Goal: Task Accomplishment & Management: Manage account settings

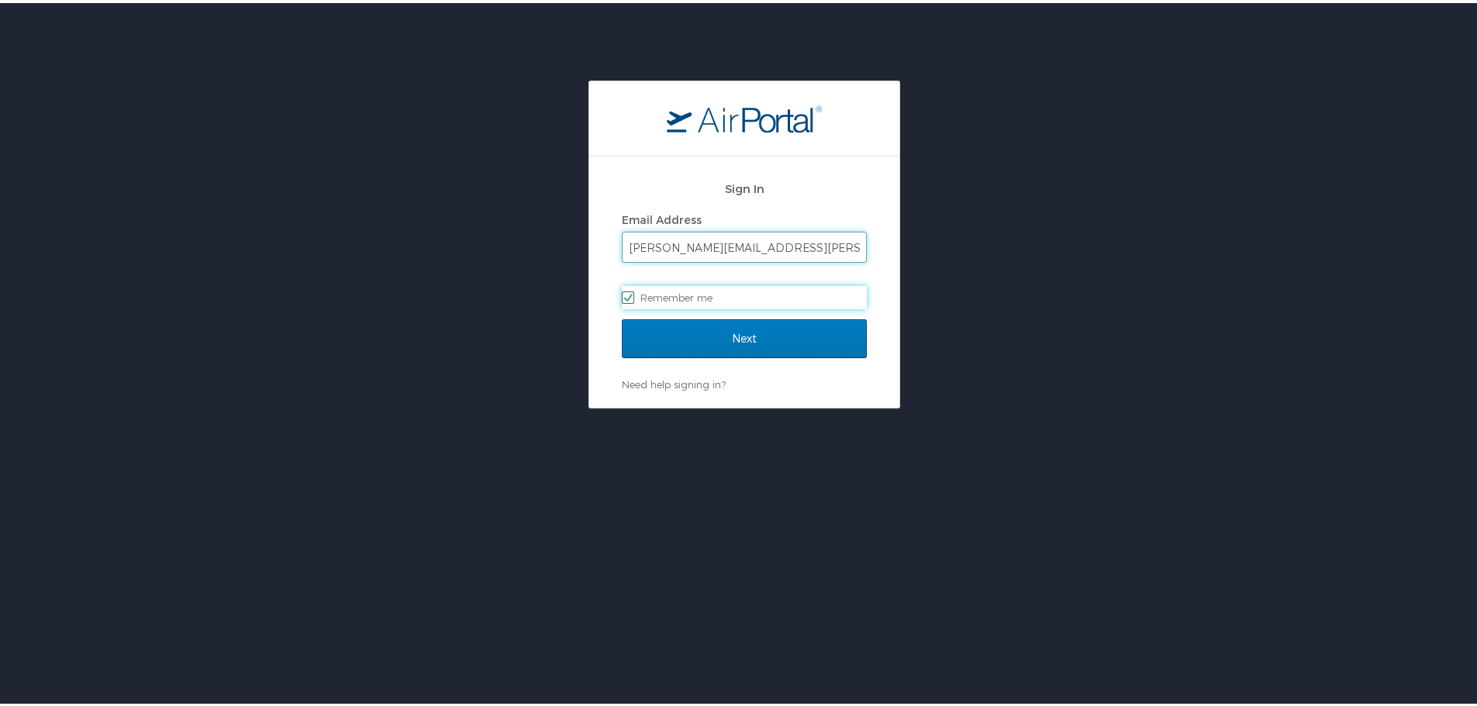
click at [808, 245] on input "[PERSON_NAME][EMAIL_ADDRESS][PERSON_NAME][DOMAIN_NAME]" at bounding box center [744, 244] width 243 height 29
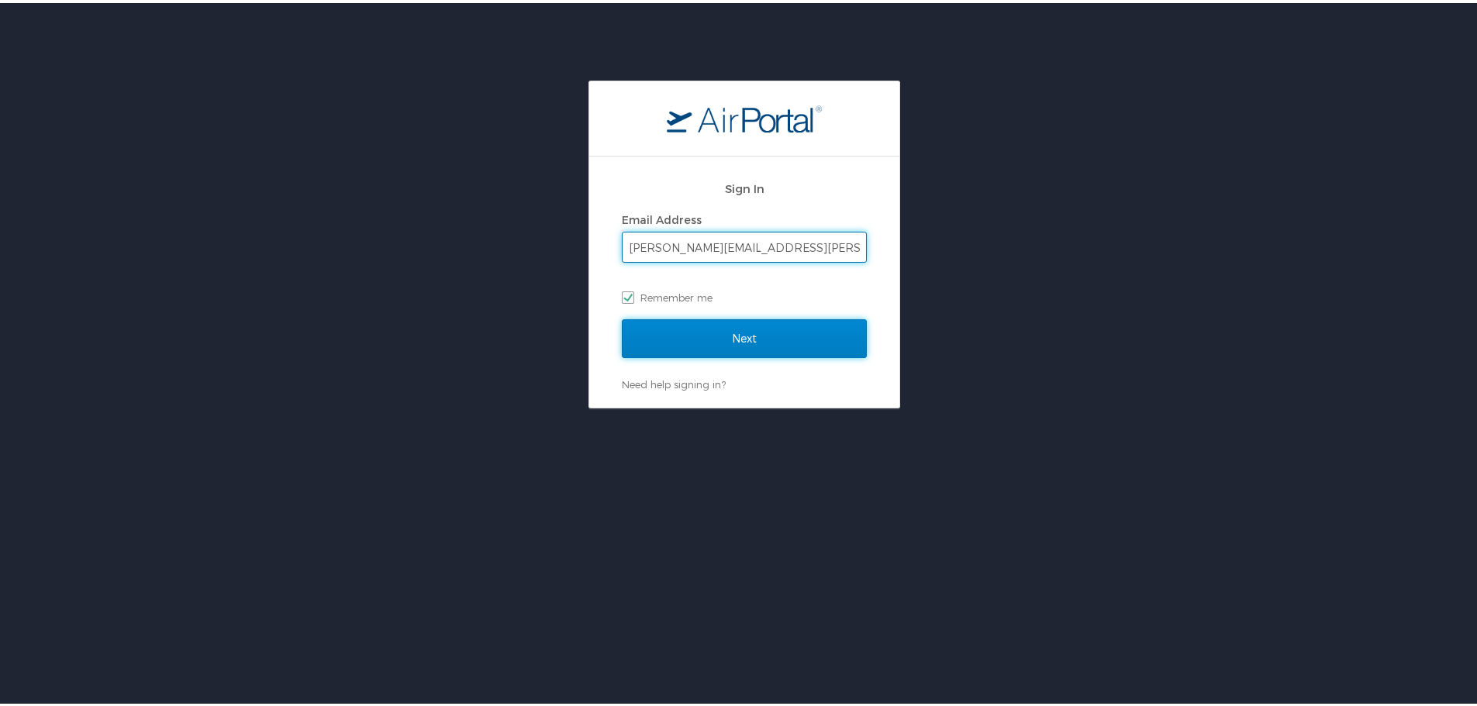
click at [775, 337] on input "Next" at bounding box center [744, 335] width 245 height 39
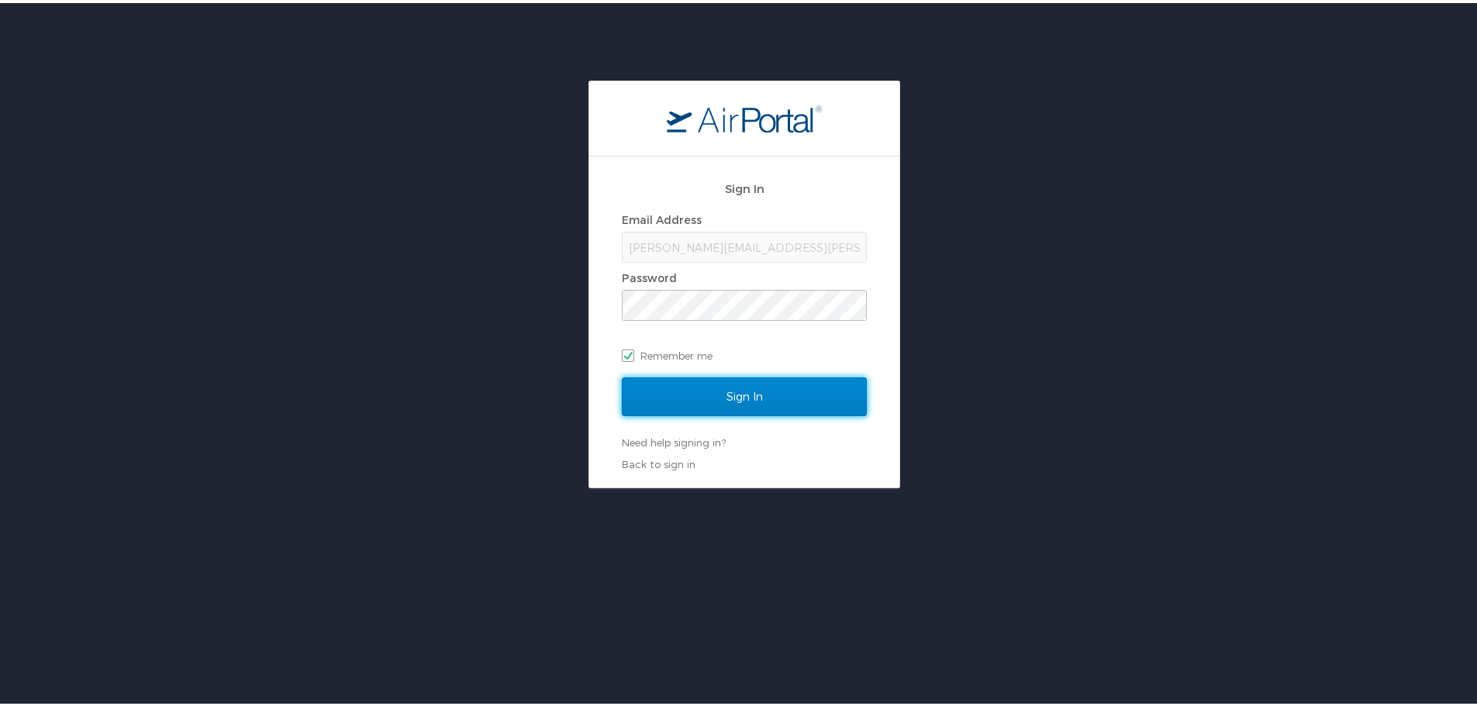
click at [784, 382] on input "Sign In" at bounding box center [744, 394] width 245 height 39
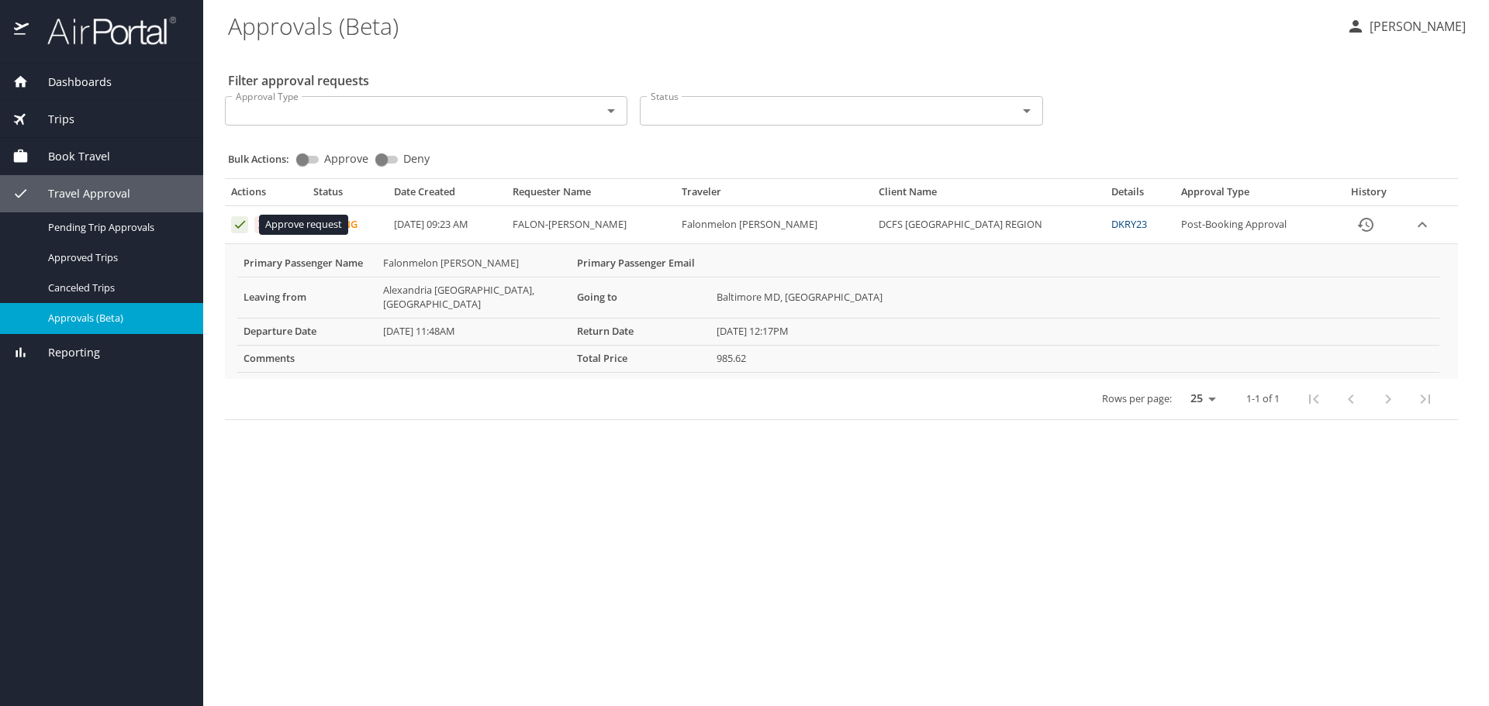
click at [240, 226] on icon "Approval table" at bounding box center [240, 225] width 10 height 8
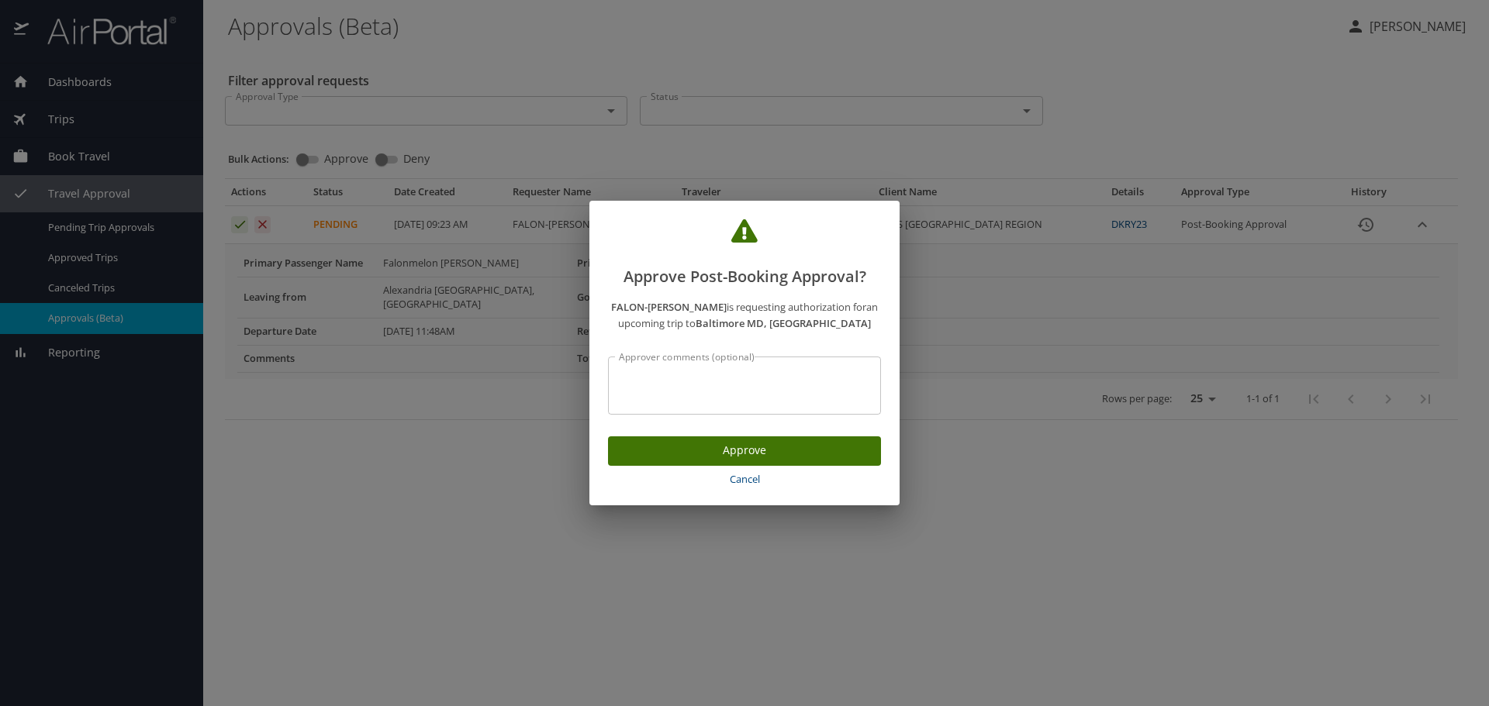
click at [708, 448] on span "Approve" at bounding box center [744, 450] width 248 height 19
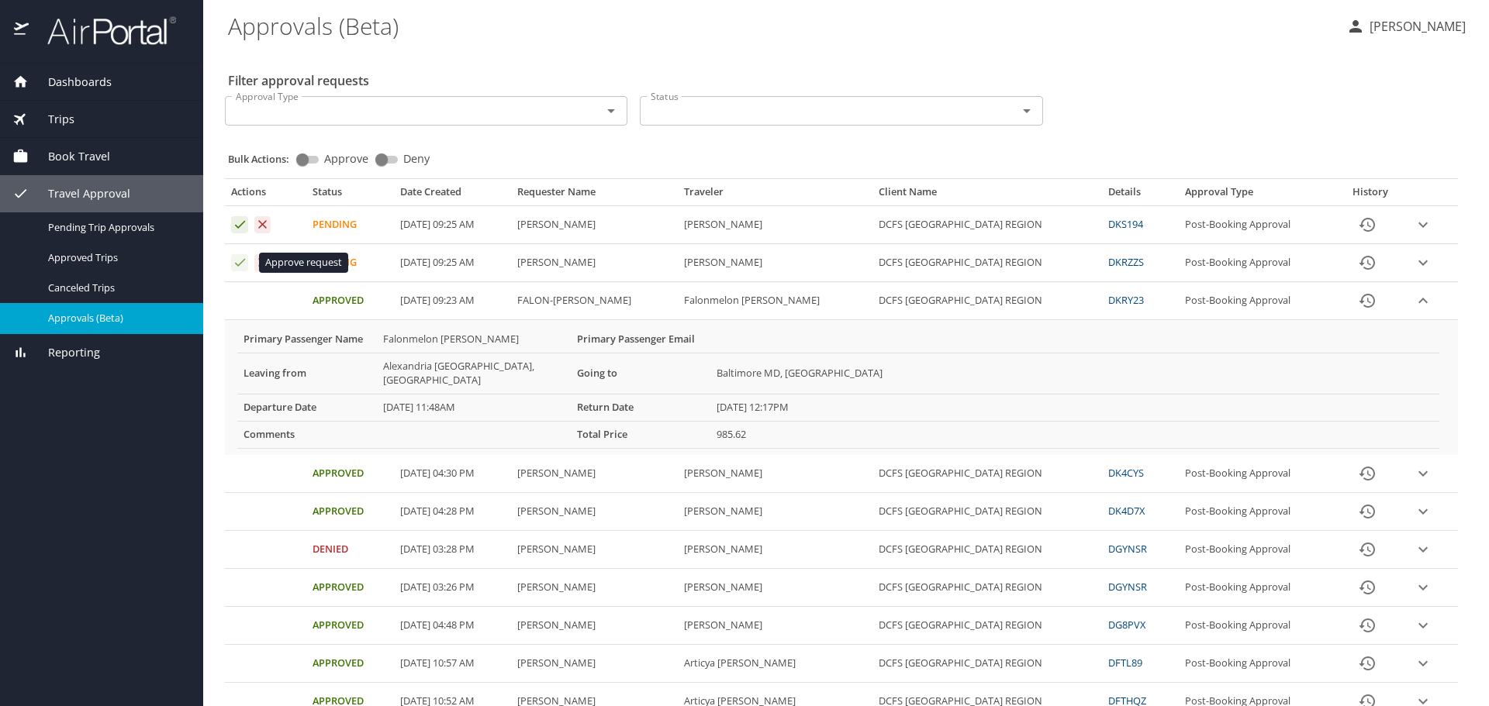
click at [243, 263] on icon "Approval table" at bounding box center [240, 262] width 15 height 15
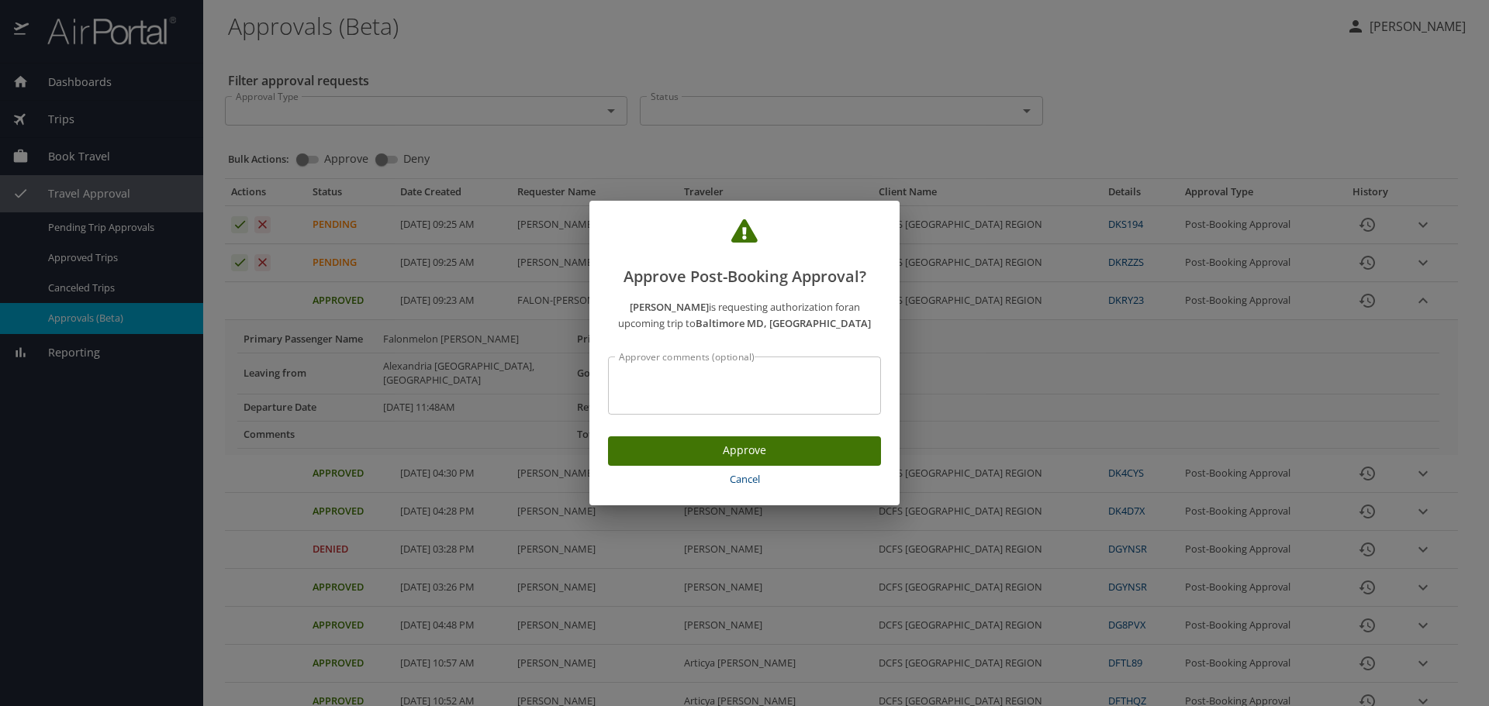
click at [758, 449] on span "Approve" at bounding box center [744, 450] width 248 height 19
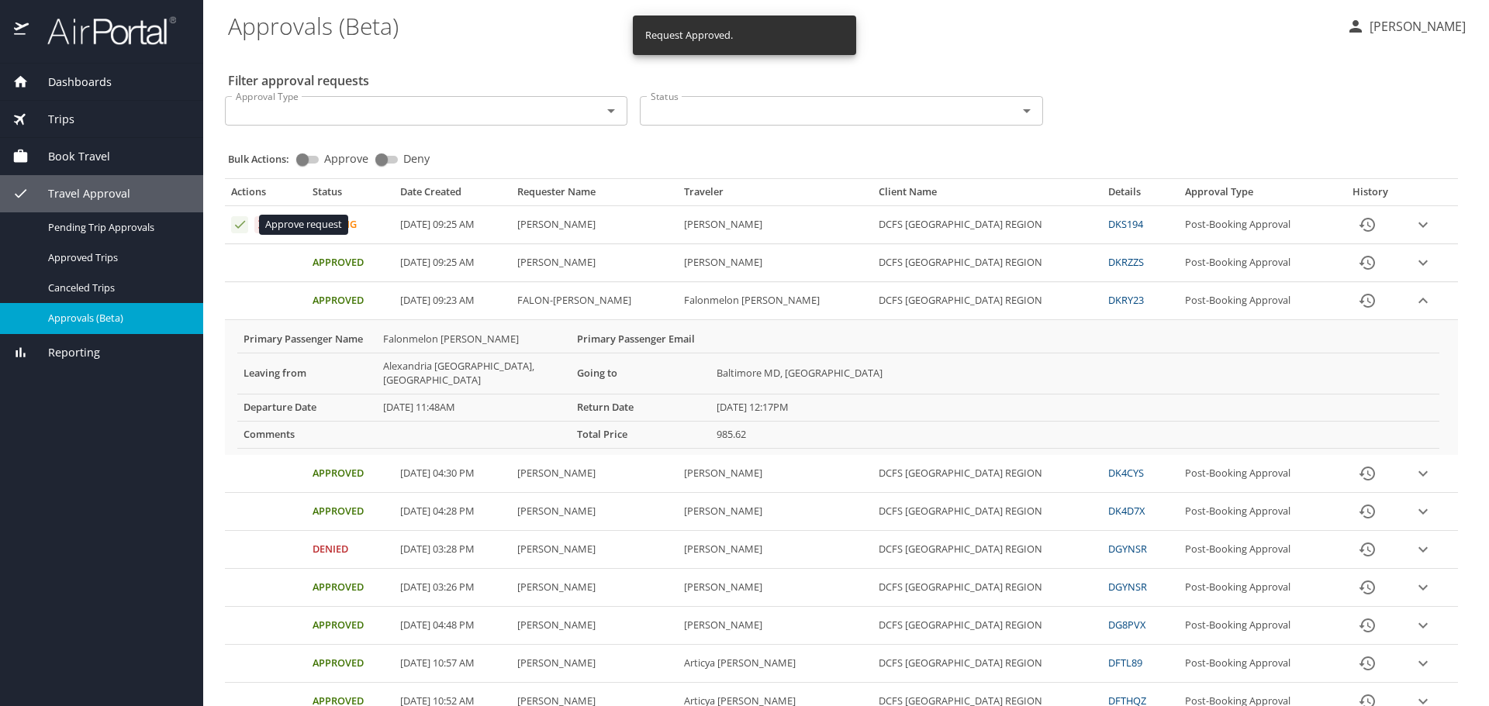
click at [236, 223] on icon "Approval table" at bounding box center [240, 224] width 15 height 15
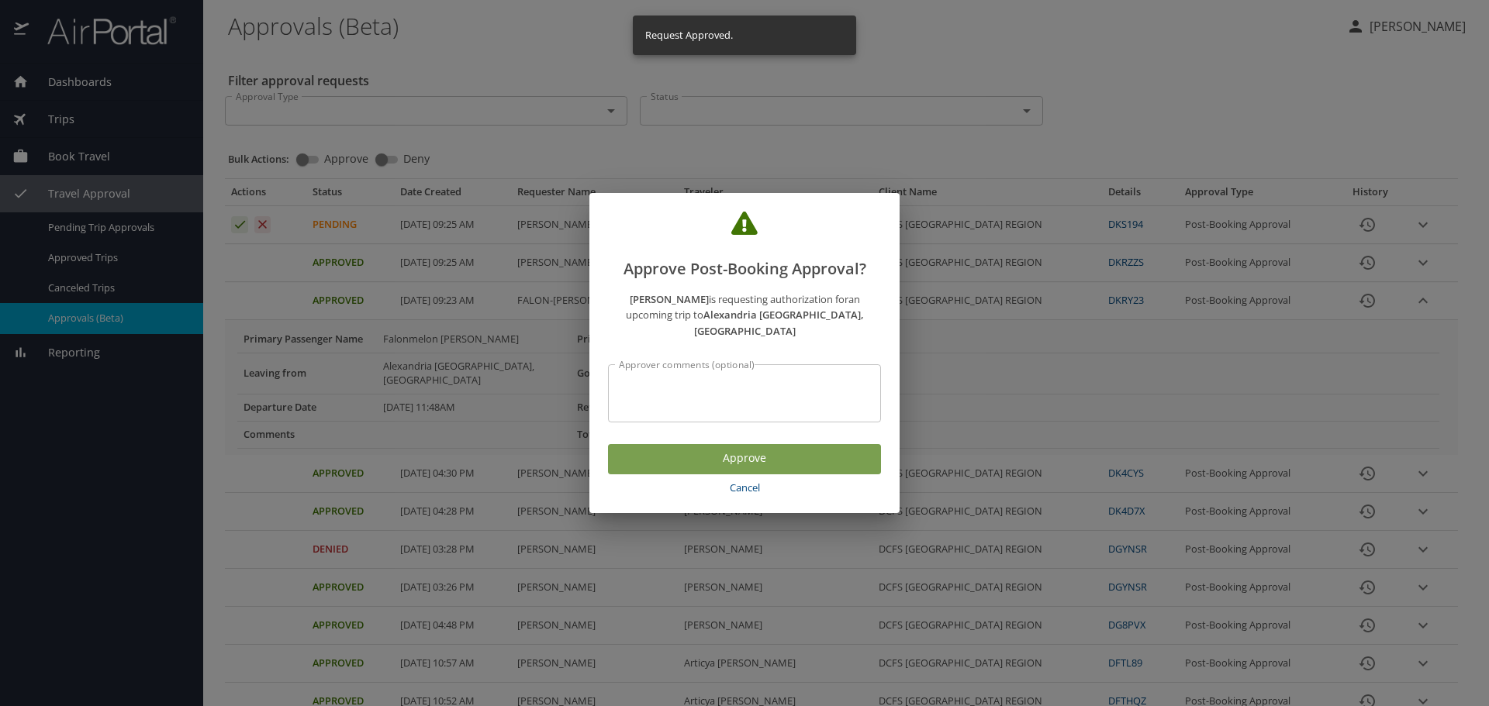
click at [756, 449] on span "Approve" at bounding box center [744, 458] width 248 height 19
